Goal: Browse casually

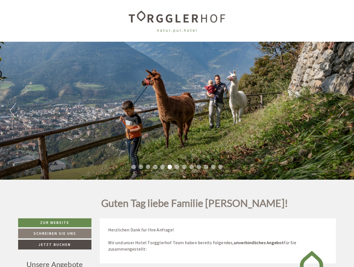
click at [177, 134] on div "Previous Next 1 2 3 4 5 6 7 8 9 10 11 12 13" at bounding box center [177, 111] width 354 height 138
click at [13, 111] on button "Previous" at bounding box center [13, 111] width 6 height 14
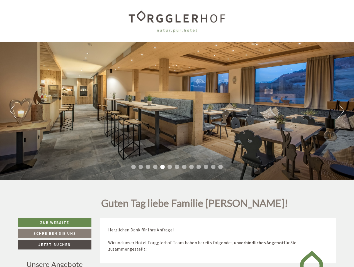
click at [177, 111] on div "Previous Next 1 2 3 4 5 6 7 8 9 10 11 12 13" at bounding box center [177, 111] width 354 height 138
click at [341, 111] on button "Next" at bounding box center [341, 111] width 6 height 14
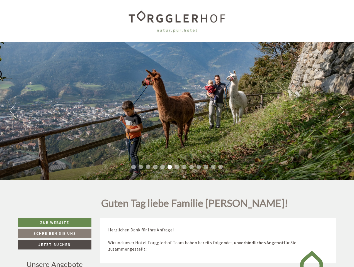
click at [133, 167] on li "1" at bounding box center [133, 167] width 4 height 4
click at [141, 167] on li "2" at bounding box center [140, 167] width 4 height 4
click at [148, 167] on li "3" at bounding box center [148, 167] width 4 height 4
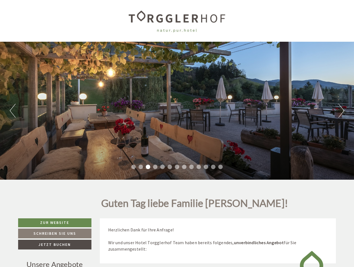
click at [155, 167] on li "4" at bounding box center [155, 167] width 4 height 4
click at [162, 167] on li "5" at bounding box center [162, 167] width 4 height 4
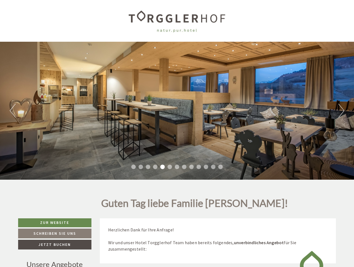
click at [170, 167] on li "6" at bounding box center [169, 167] width 4 height 4
